Goal: Book appointment/travel/reservation

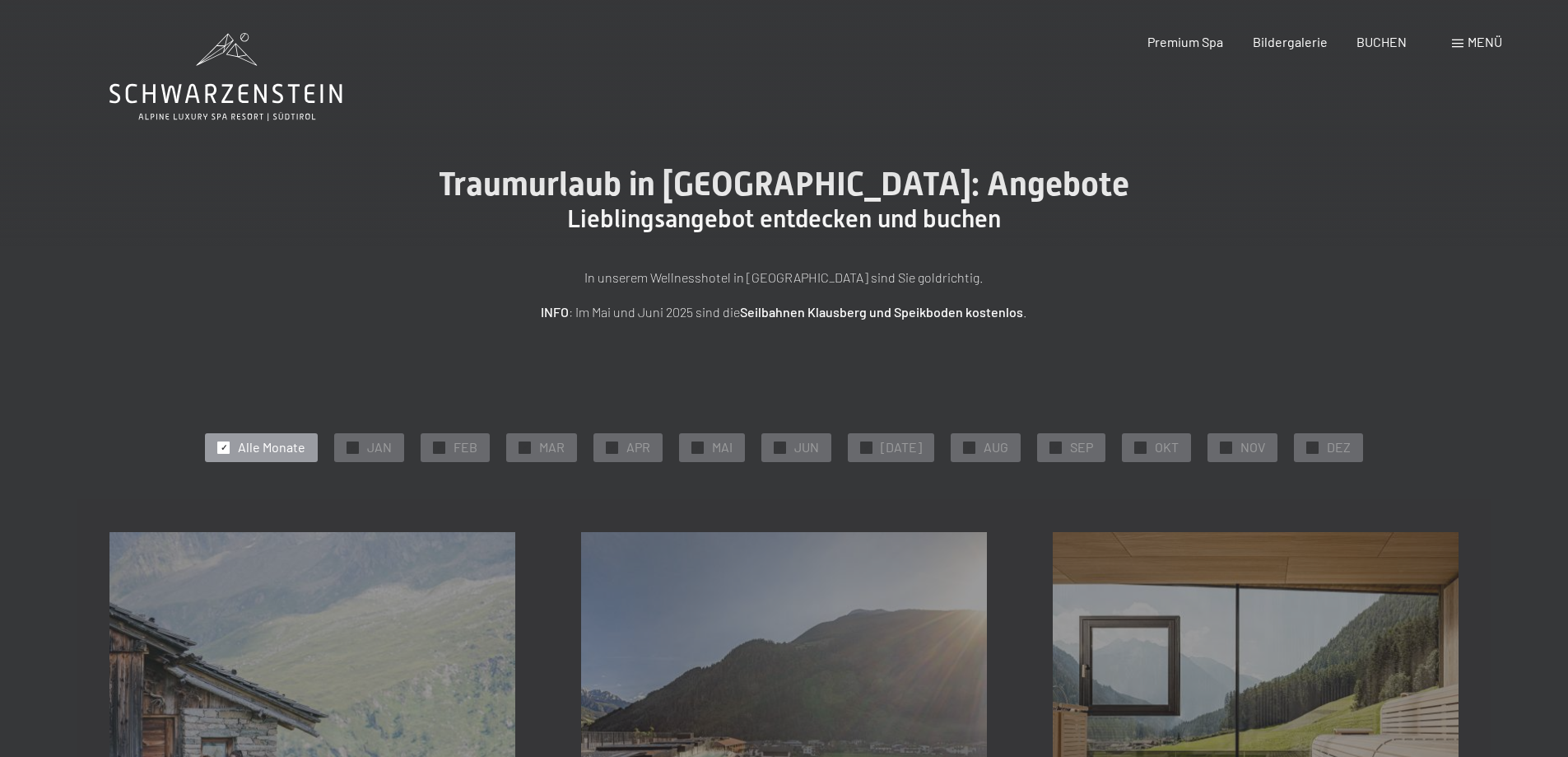
click at [212, 79] on icon at bounding box center [226, 76] width 233 height 88
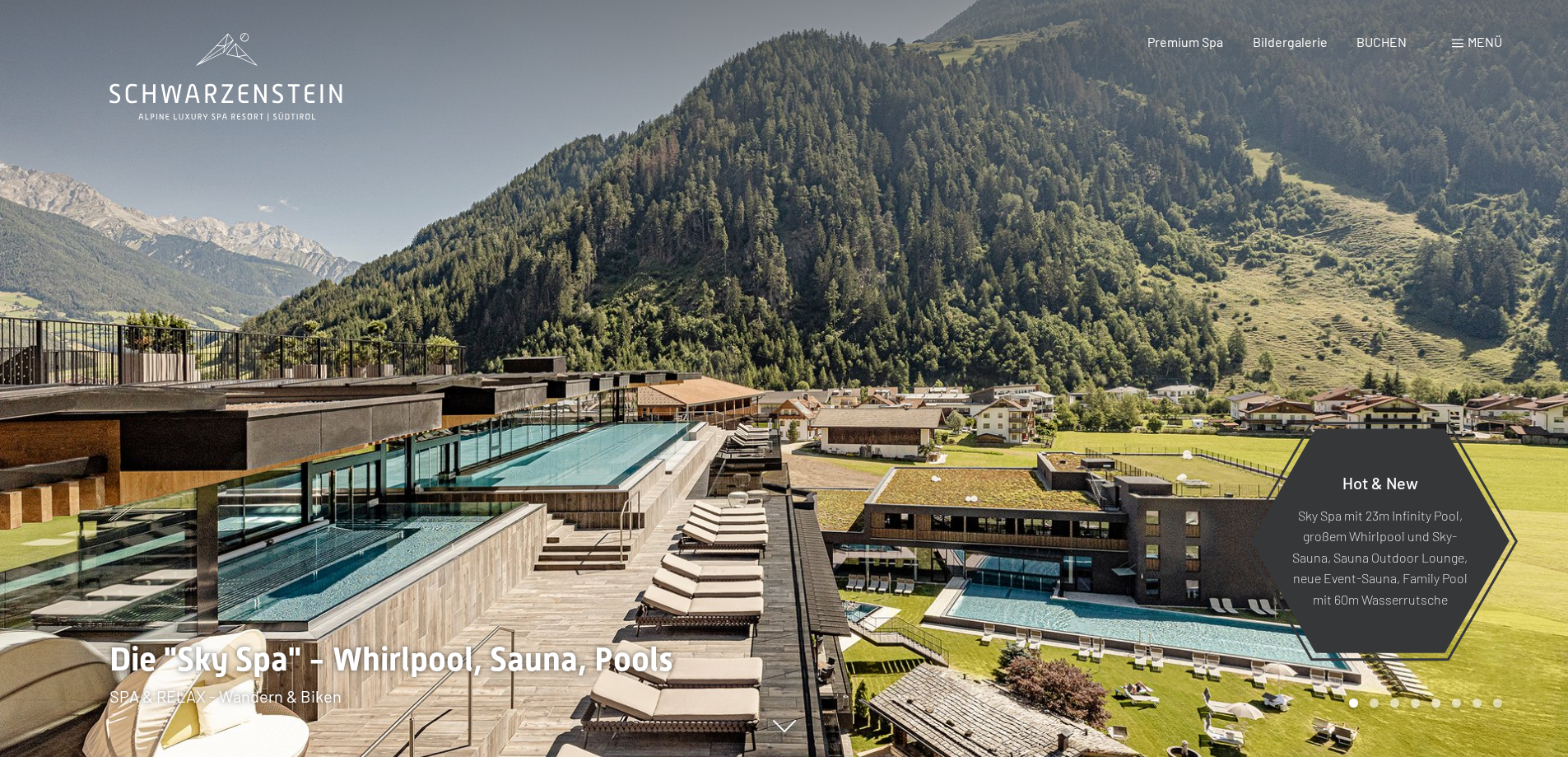
click at [1493, 40] on span "Menü" at bounding box center [1484, 41] width 35 height 16
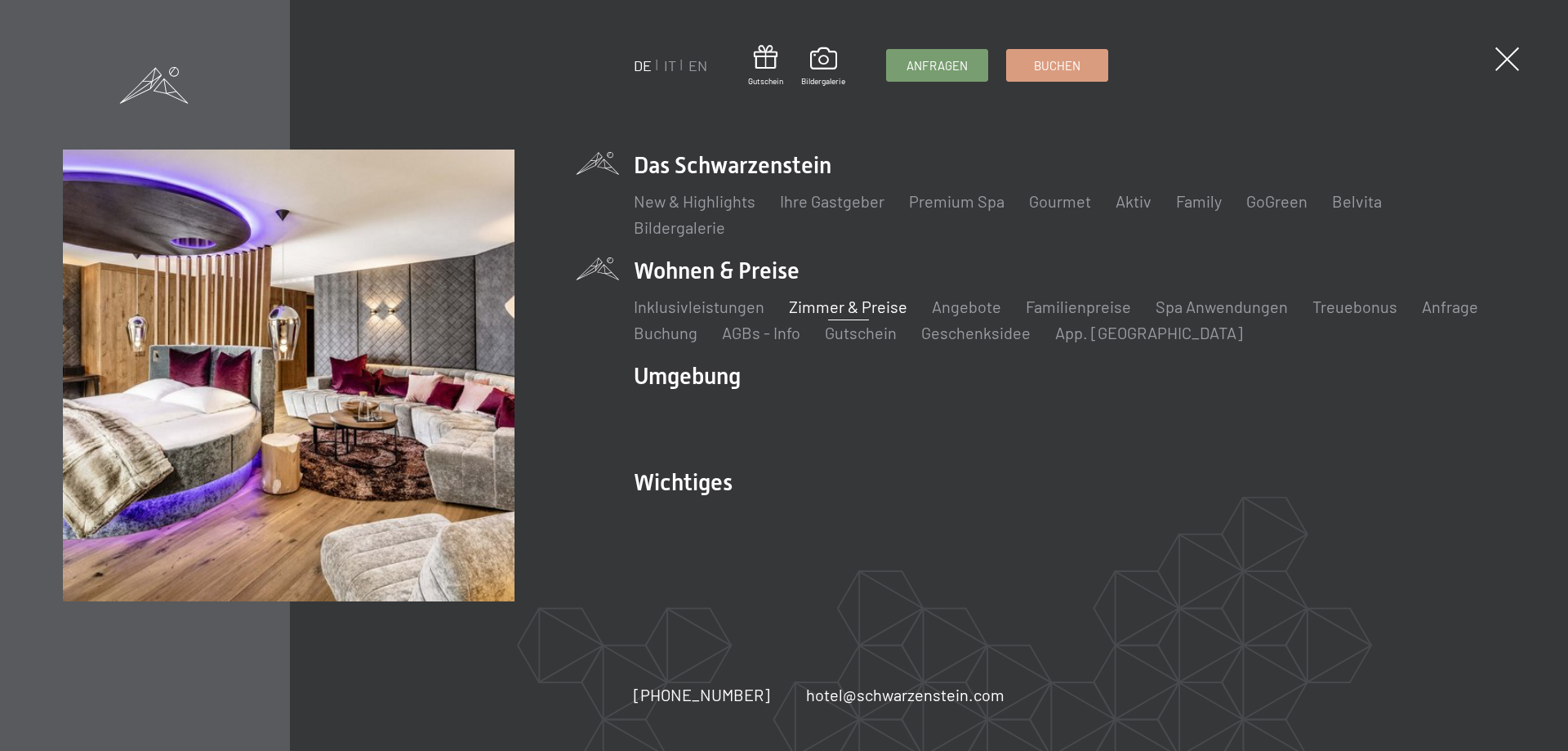
click at [871, 304] on link "Zimmer & Preise" at bounding box center [848, 306] width 118 height 20
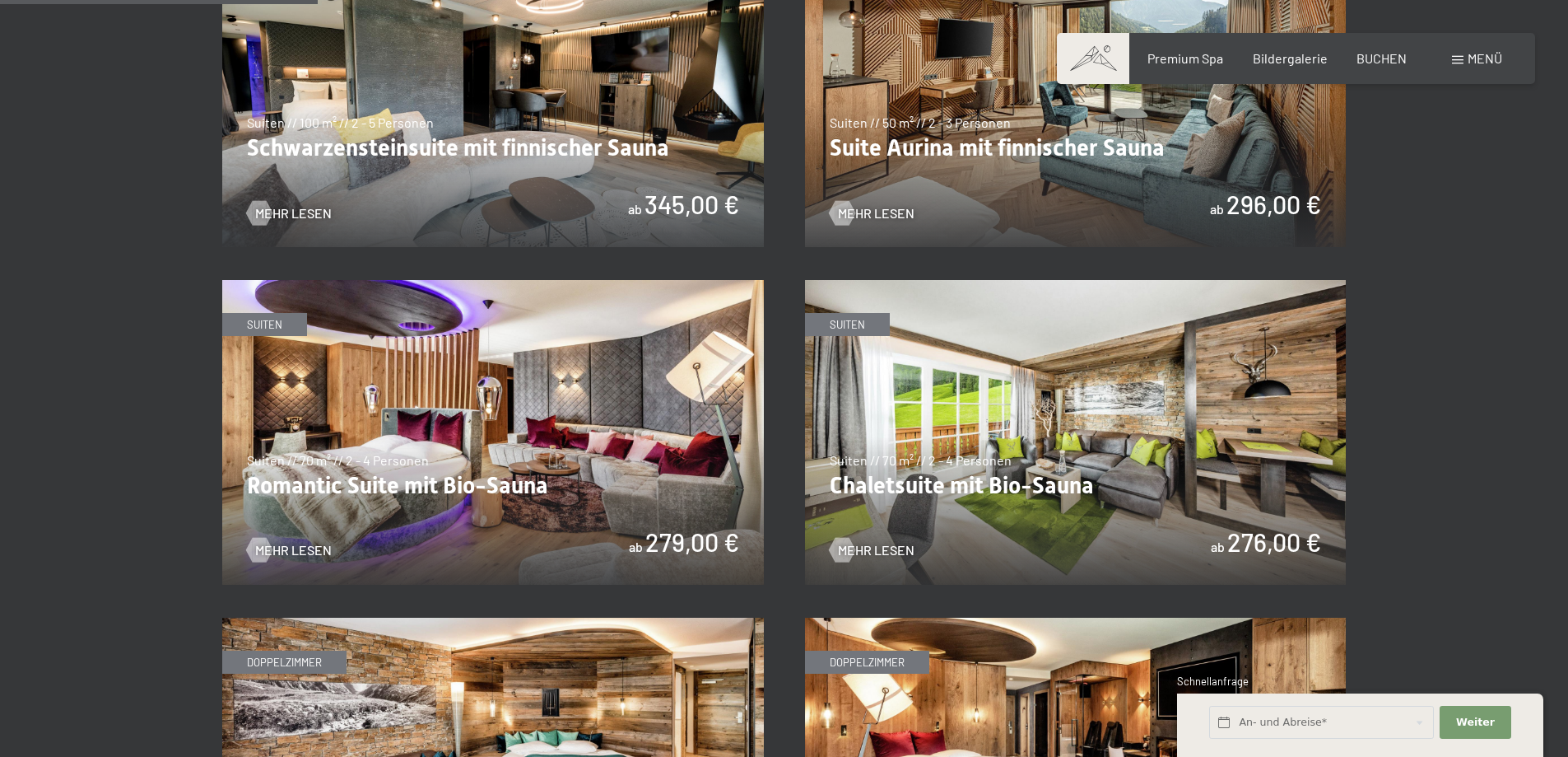
scroll to position [1070, 0]
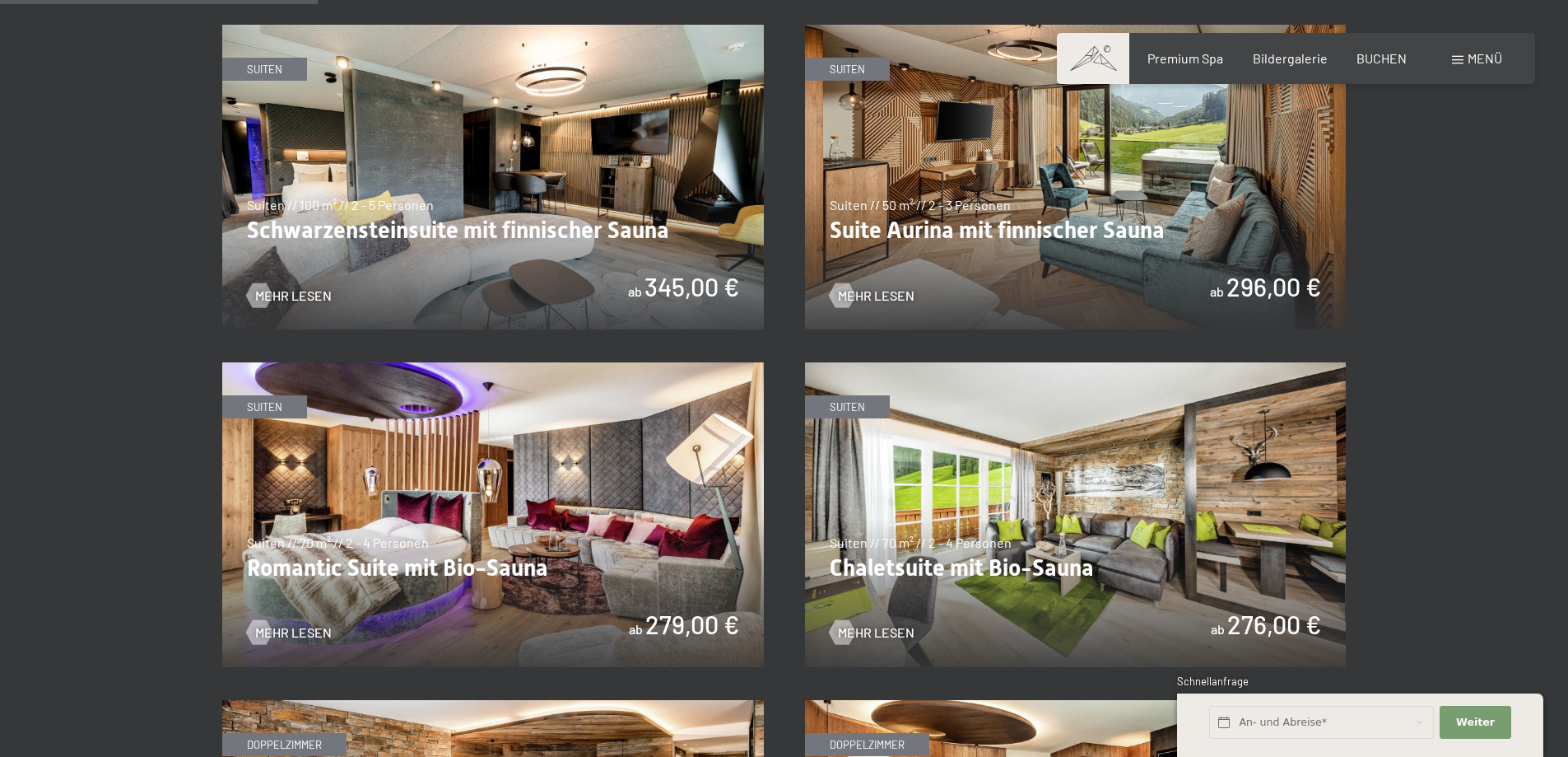
click at [325, 612] on img at bounding box center [492, 514] width 542 height 305
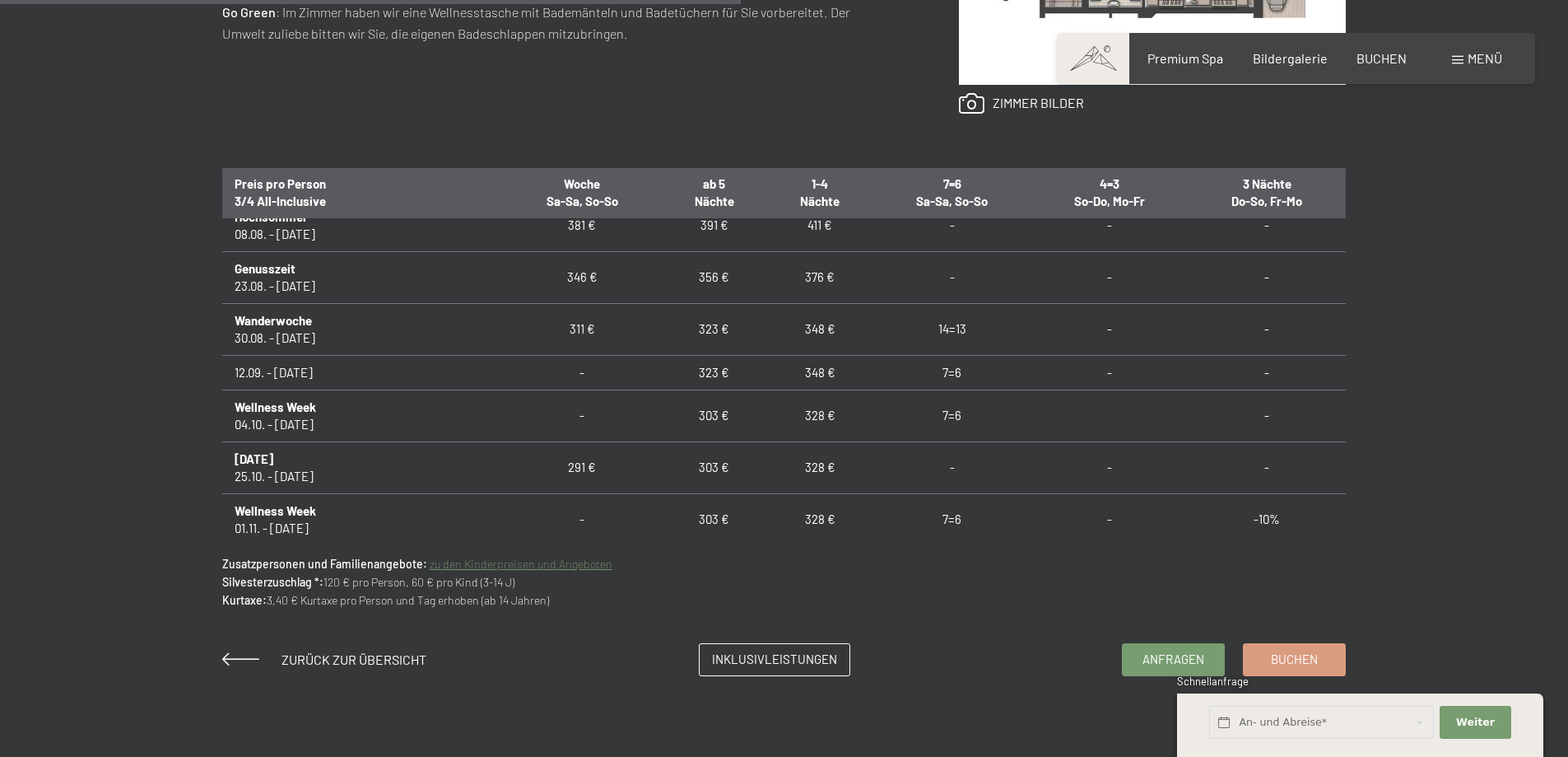
scroll to position [1463, 0]
